Goal: Check status: Check status

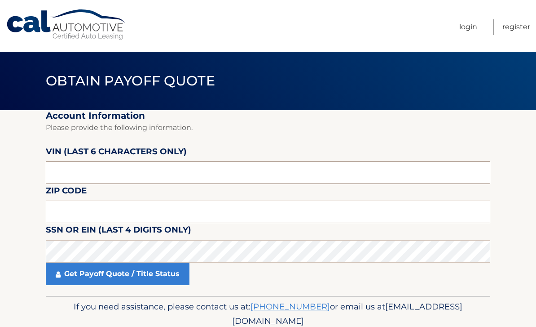
click at [325, 168] on input "text" at bounding box center [268, 172] width 445 height 22
click at [325, 215] on input "text" at bounding box center [268, 211] width 445 height 22
type input "19022"
click at [326, 178] on input "text" at bounding box center [268, 172] width 445 height 22
click at [302, 182] on input "text" at bounding box center [268, 172] width 445 height 22
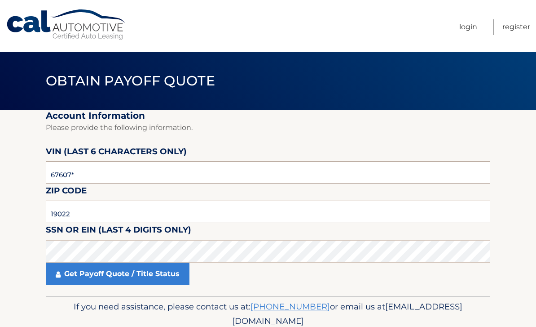
type input "676076"
click at [174, 270] on link "Get Payoff Quote / Title Status" at bounding box center [118, 273] width 144 height 22
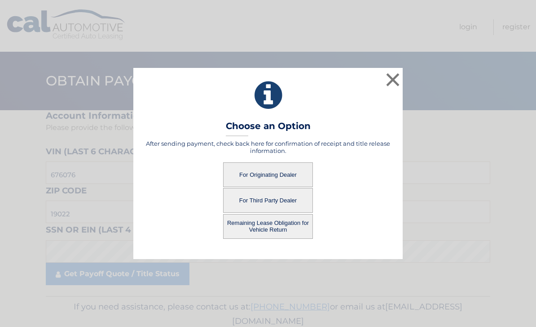
click at [293, 175] on button "For Originating Dealer" at bounding box center [268, 174] width 90 height 25
click at [297, 172] on button "For Originating Dealer" at bounding box center [268, 174] width 90 height 25
click at [287, 227] on button "Remaining Lease Obligation for Vehicle Return" at bounding box center [268, 226] width 90 height 25
click at [287, 176] on button "For Originating Dealer" at bounding box center [268, 174] width 90 height 25
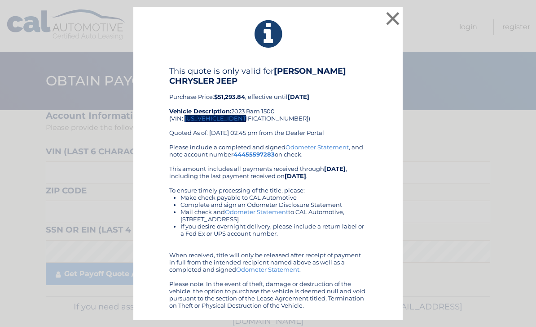
click at [397, 13] on button "×" at bounding box center [393, 18] width 18 height 18
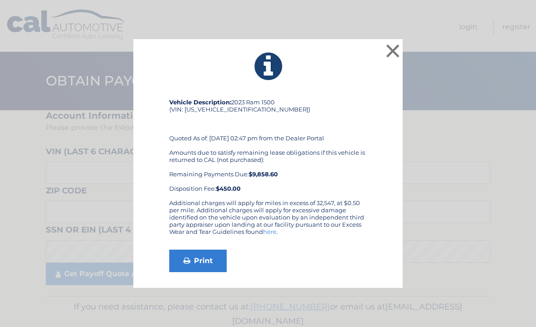
click at [204, 261] on link "Print" at bounding box center [197, 260] width 57 height 22
